Goal: Navigation & Orientation: Understand site structure

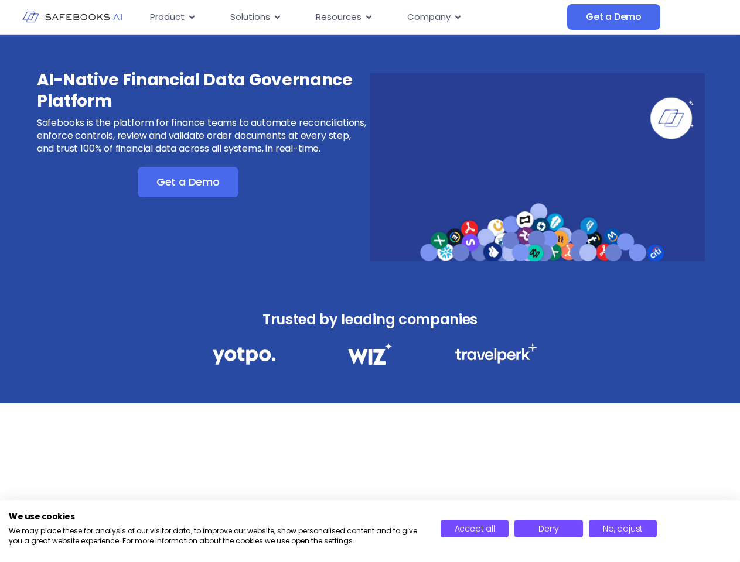
click at [370, 281] on div "AI-Native Financial Data Governance Platform Safebooks is the platform for fina…" at bounding box center [370, 160] width 740 height 250
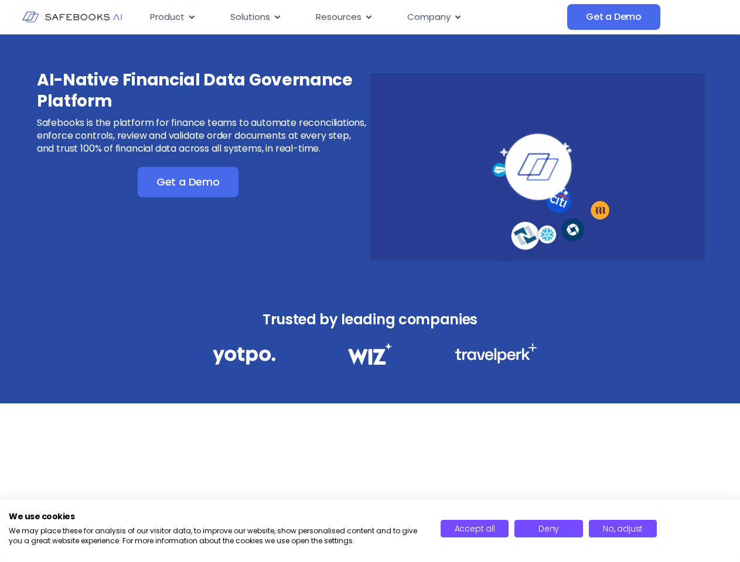
click at [191, 17] on icon "Menu" at bounding box center [191, 17] width 5 height 4
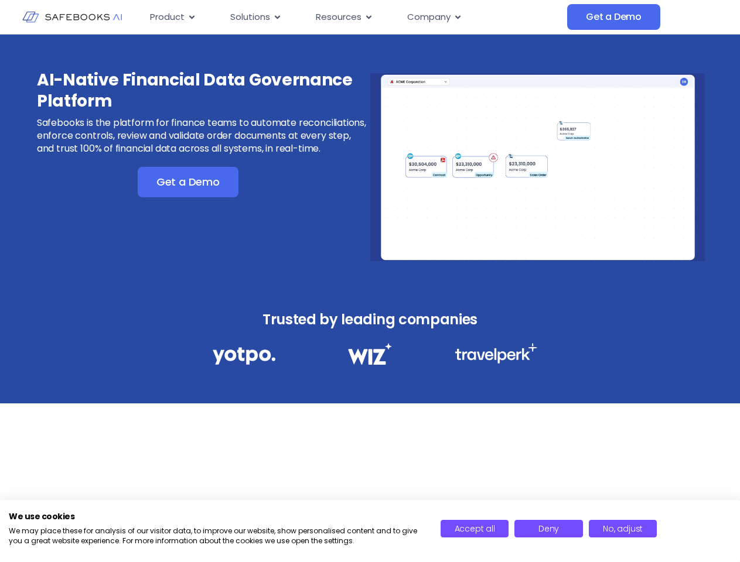
click at [276, 17] on icon "Menu" at bounding box center [277, 17] width 5 height 4
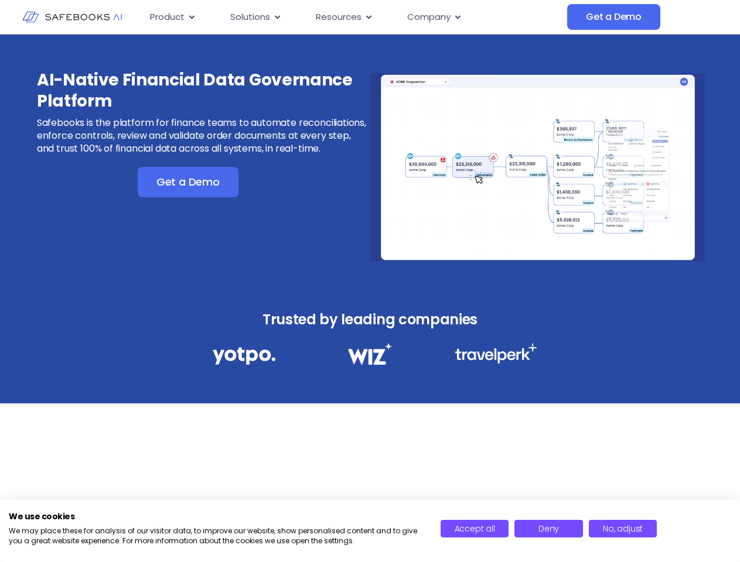
click at [367, 17] on icon "Menu" at bounding box center [368, 17] width 5 height 4
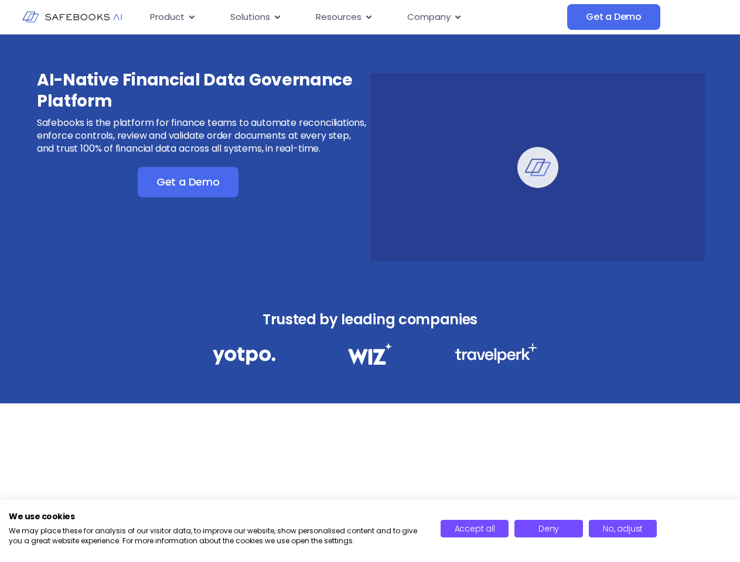
click at [457, 17] on icon "Menu" at bounding box center [457, 17] width 5 height 4
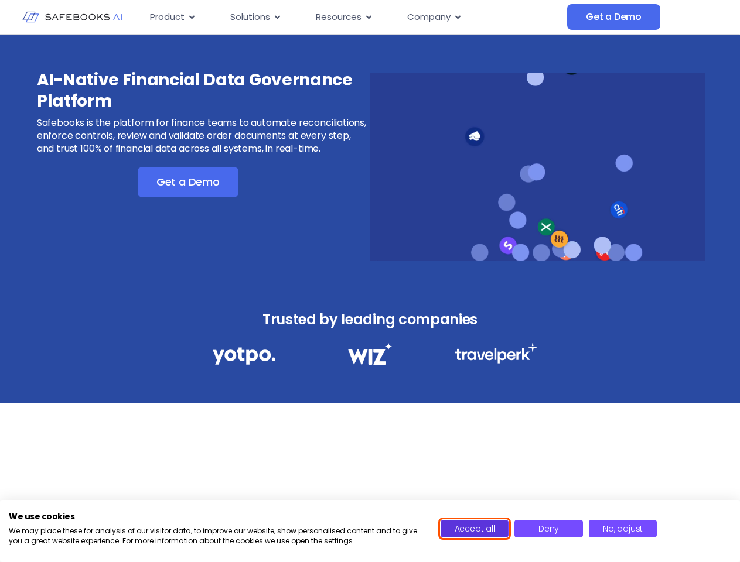
click at [474, 529] on span "Accept all" at bounding box center [474, 529] width 40 height 12
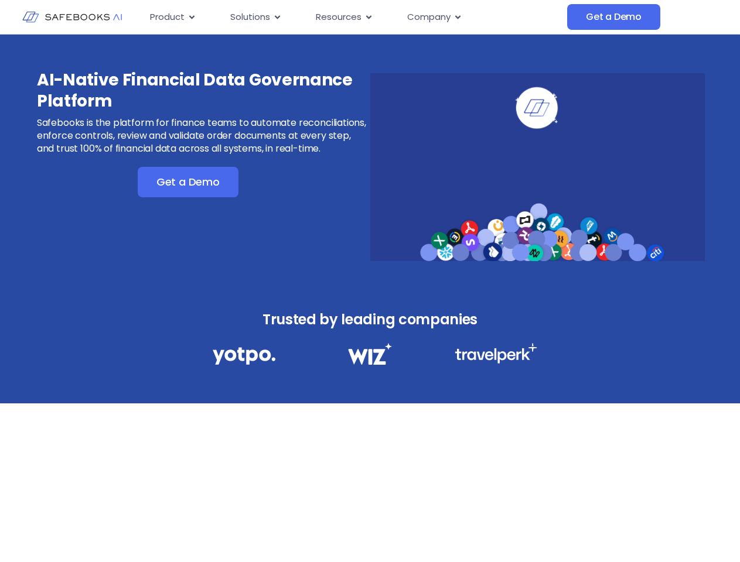
click at [548, 529] on div "AI-Native Financial Data Governance Platform Safebooks is the platform for fina…" at bounding box center [370, 285] width 740 height 501
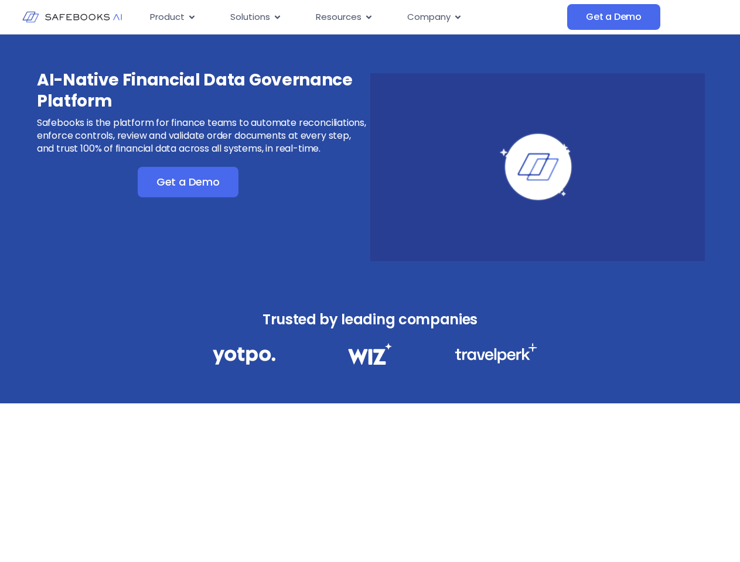
click at [622, 529] on div "AI-Native Financial Data Governance Platform Safebooks is the platform for fina…" at bounding box center [370, 285] width 740 height 501
